Goal: Task Accomplishment & Management: Use online tool/utility

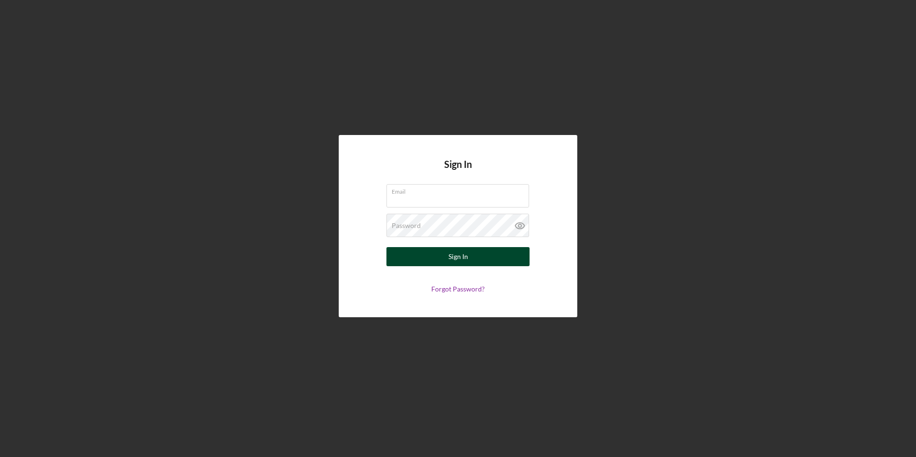
type input "[EMAIL_ADDRESS][DOMAIN_NAME]"
click at [492, 260] on button "Sign In" at bounding box center [458, 256] width 143 height 19
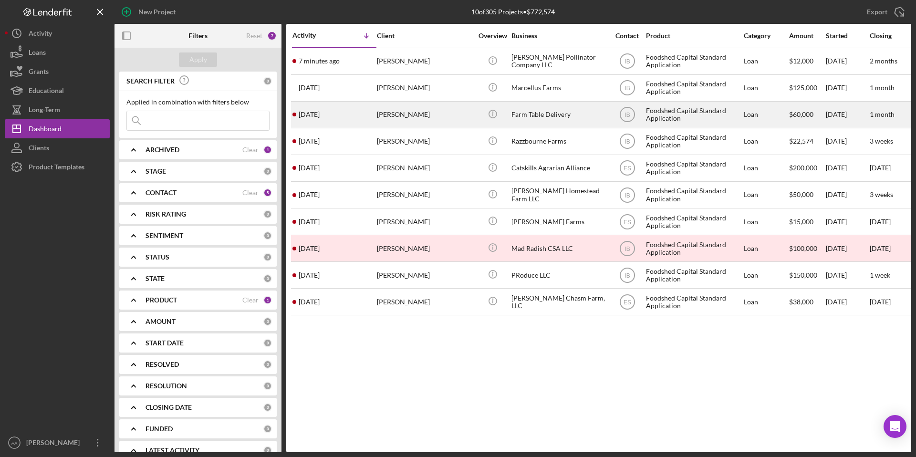
click at [559, 119] on div "Farm Table Delivery" at bounding box center [559, 114] width 95 height 25
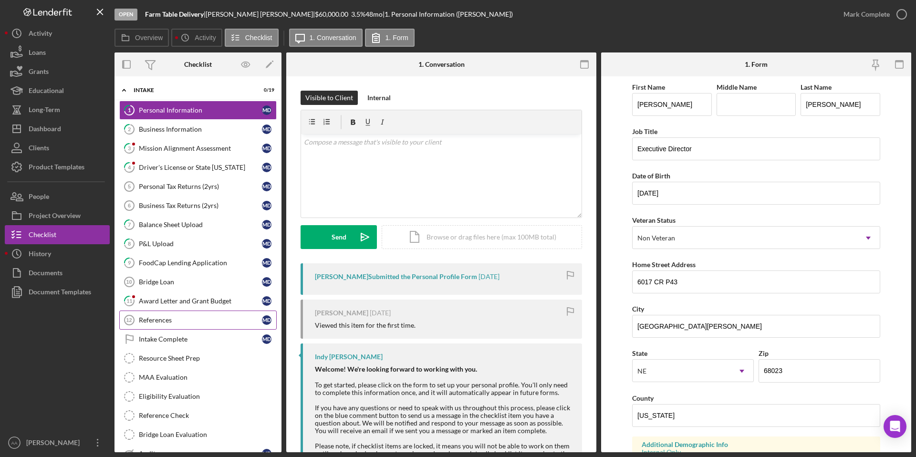
click at [180, 320] on div "References" at bounding box center [200, 320] width 123 height 8
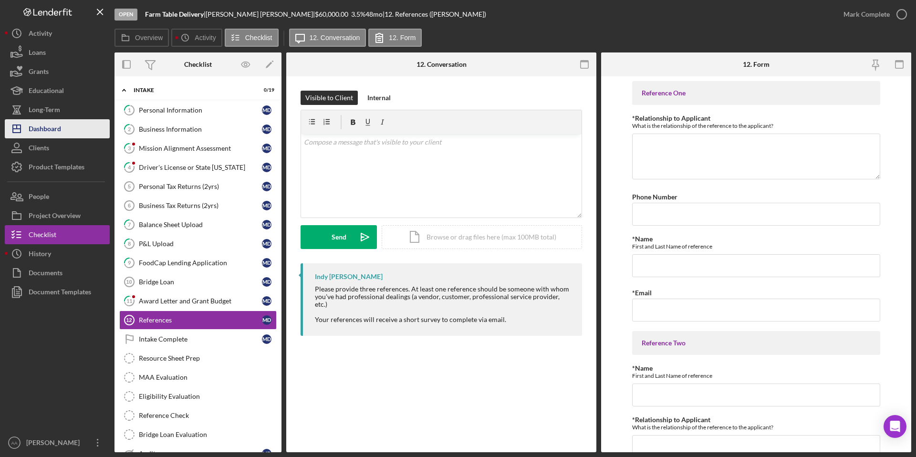
click at [48, 130] on div "Dashboard" at bounding box center [45, 129] width 32 height 21
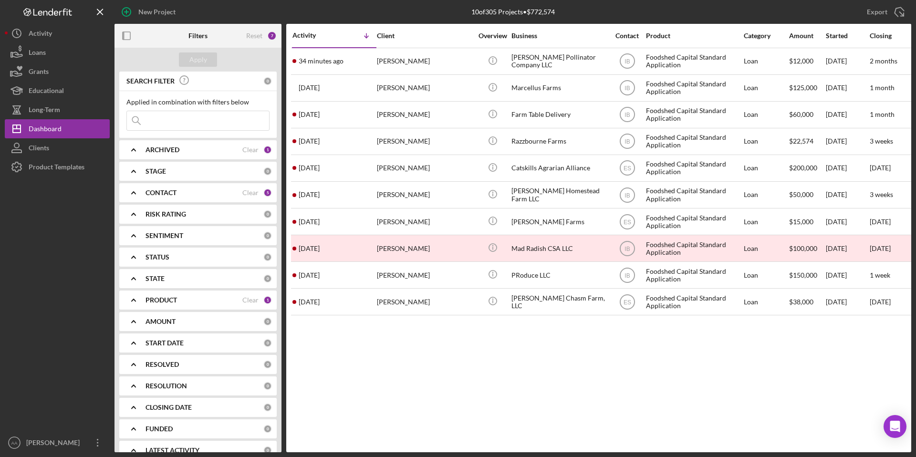
click at [168, 149] on b "ARCHIVED" at bounding box center [163, 150] width 34 height 8
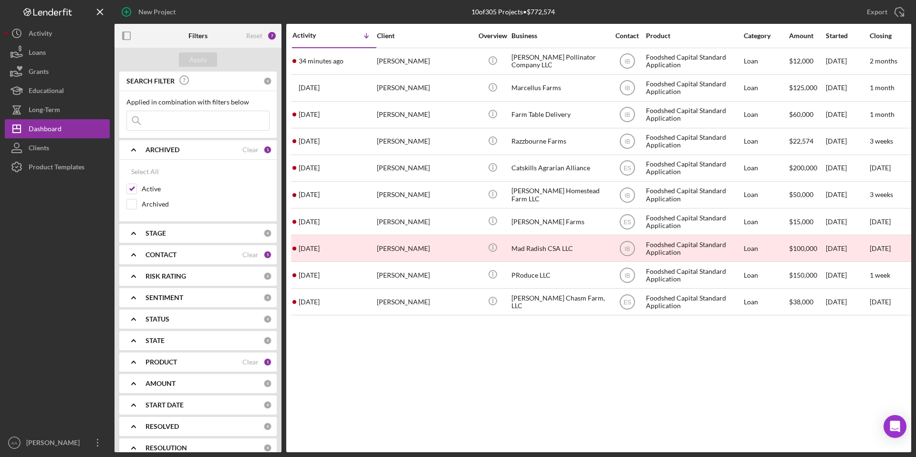
click at [173, 359] on b "PRODUCT" at bounding box center [162, 362] width 32 height 8
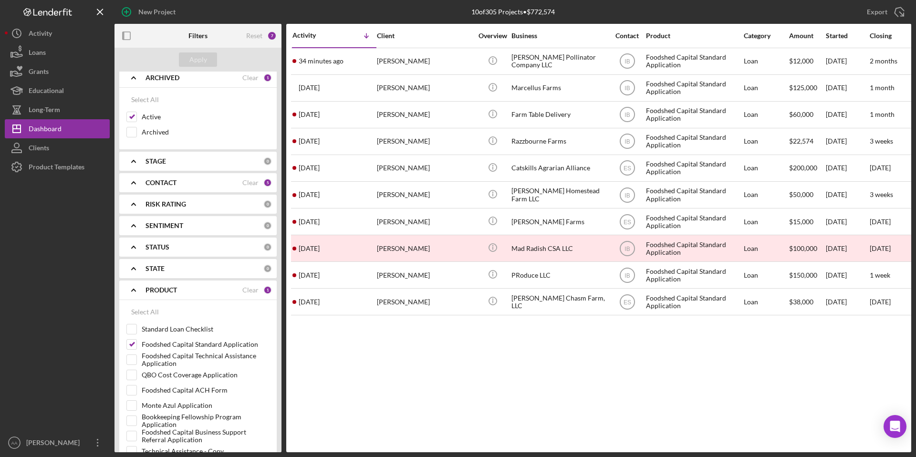
scroll to position [184, 0]
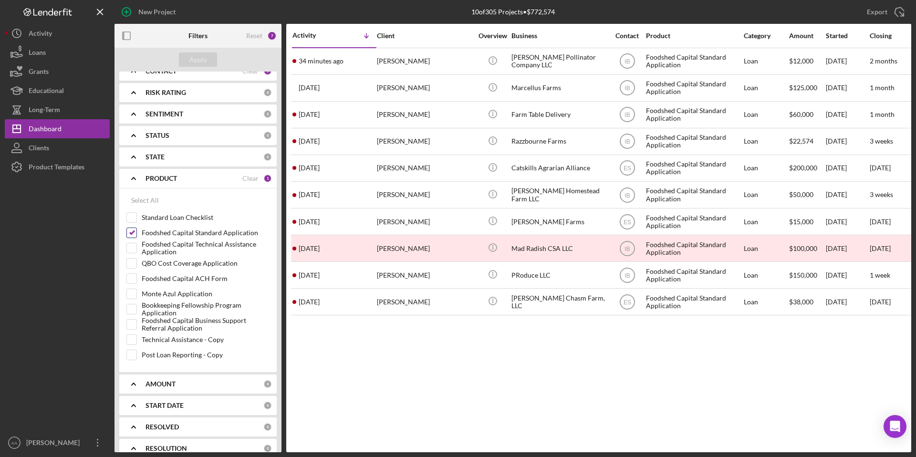
click at [136, 236] on input "Foodshed Capital Standard Application" at bounding box center [132, 233] width 10 height 10
checkbox input "false"
click at [130, 284] on div "Foodshed Capital ACH Form" at bounding box center [197, 281] width 143 height 15
click at [132, 274] on input "Foodshed Capital ACH Form" at bounding box center [132, 279] width 10 height 10
checkbox input "true"
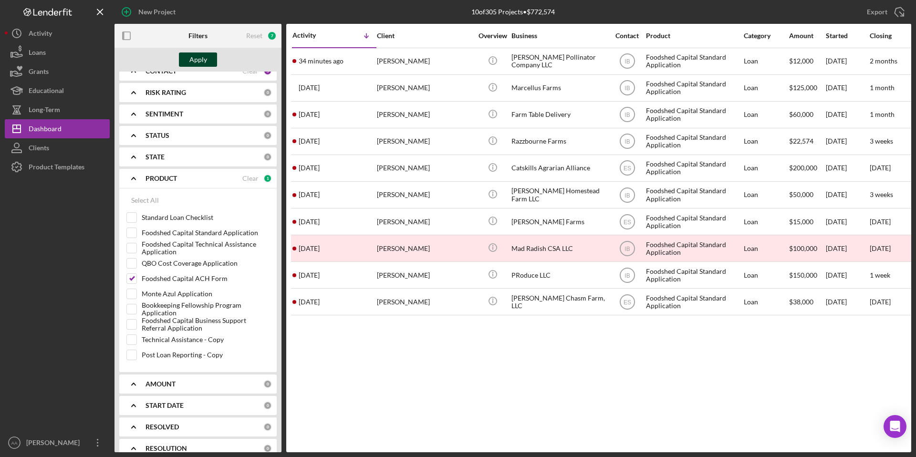
click at [206, 60] on div "Apply" at bounding box center [198, 60] width 18 height 14
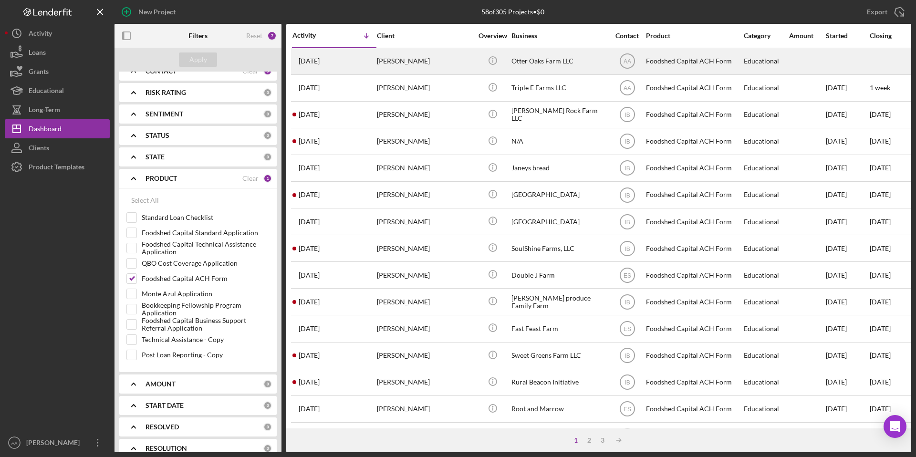
click at [459, 66] on div "[PERSON_NAME]" at bounding box center [424, 61] width 95 height 25
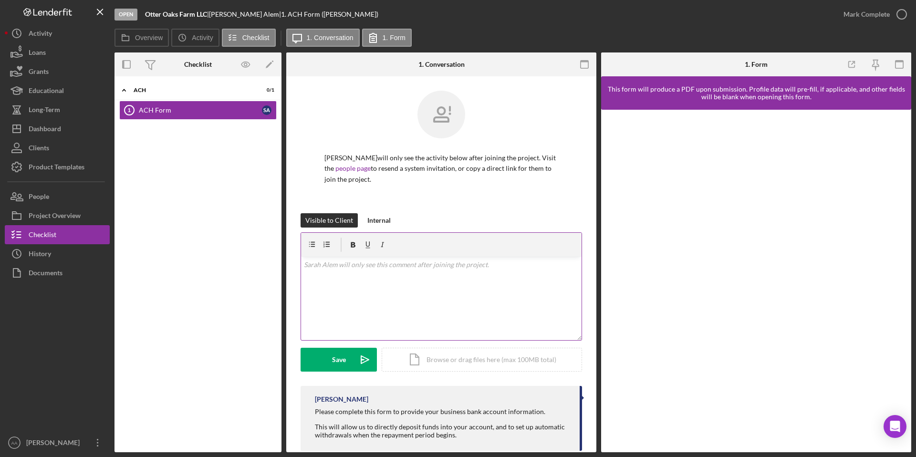
scroll to position [17, 0]
